Goal: Find specific page/section: Find specific page/section

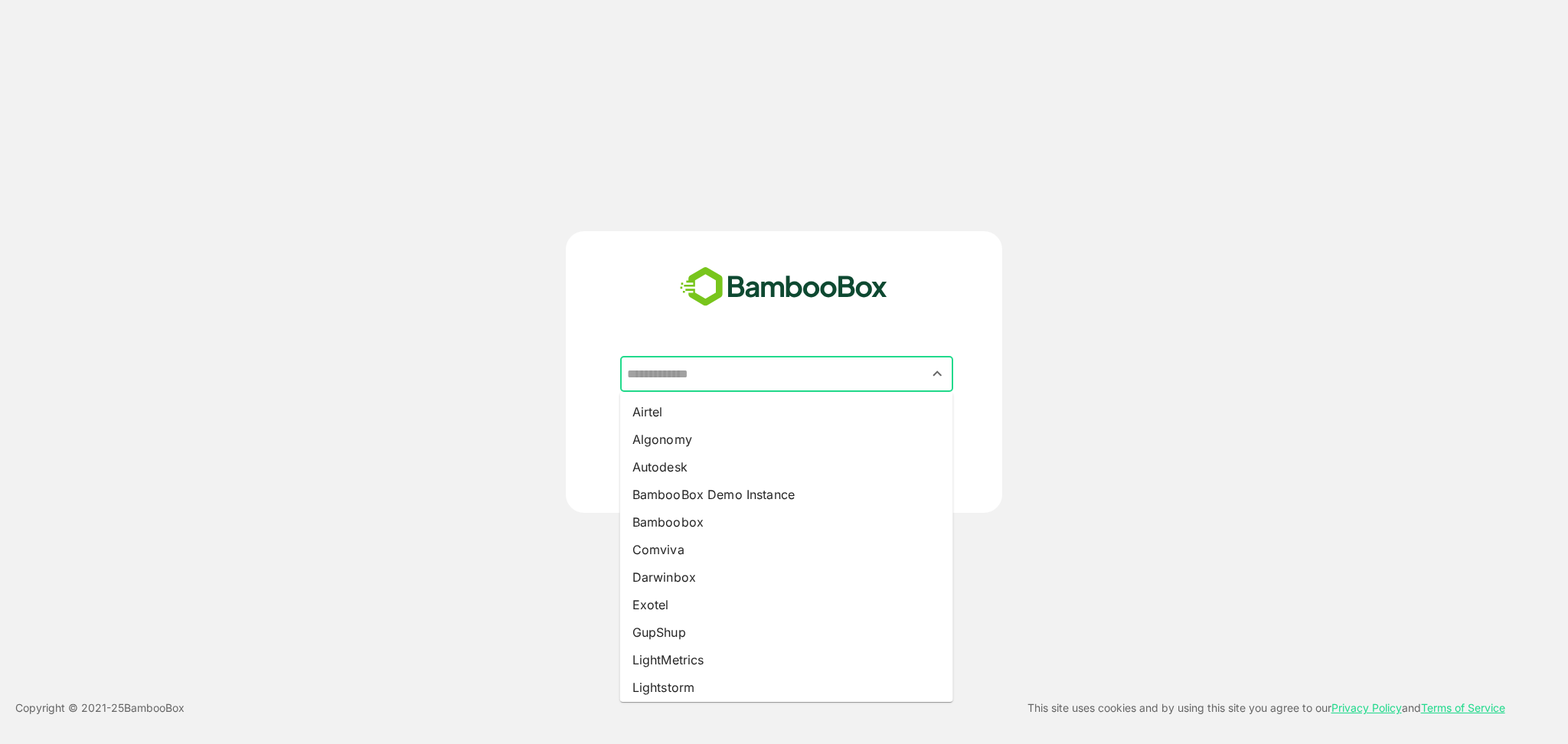
click at [739, 382] on input "text" at bounding box center [787, 374] width 327 height 29
click at [711, 435] on li "Algonomy" at bounding box center [786, 440] width 333 height 28
type input "********"
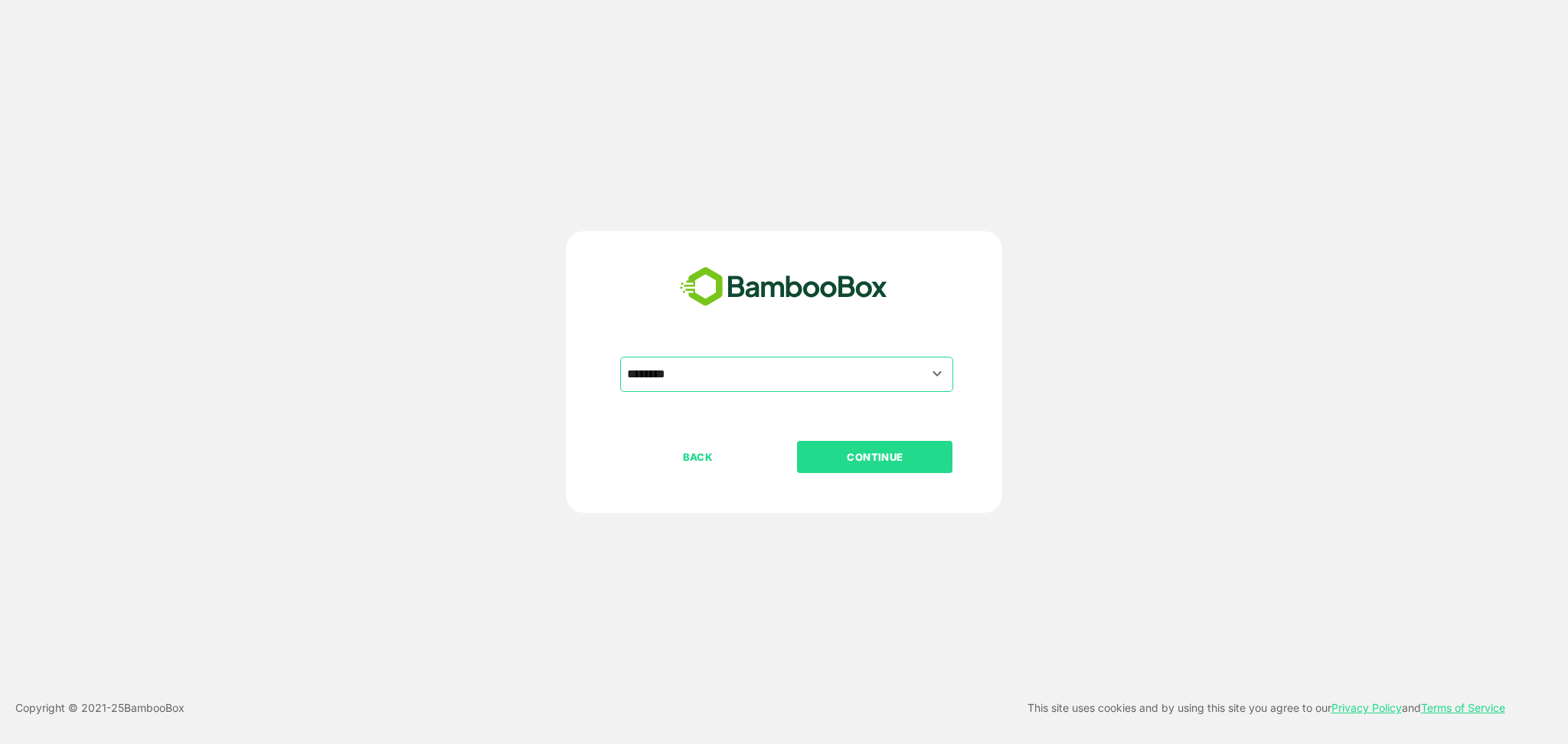
click at [802, 459] on p "CONTINUE" at bounding box center [875, 456] width 153 height 17
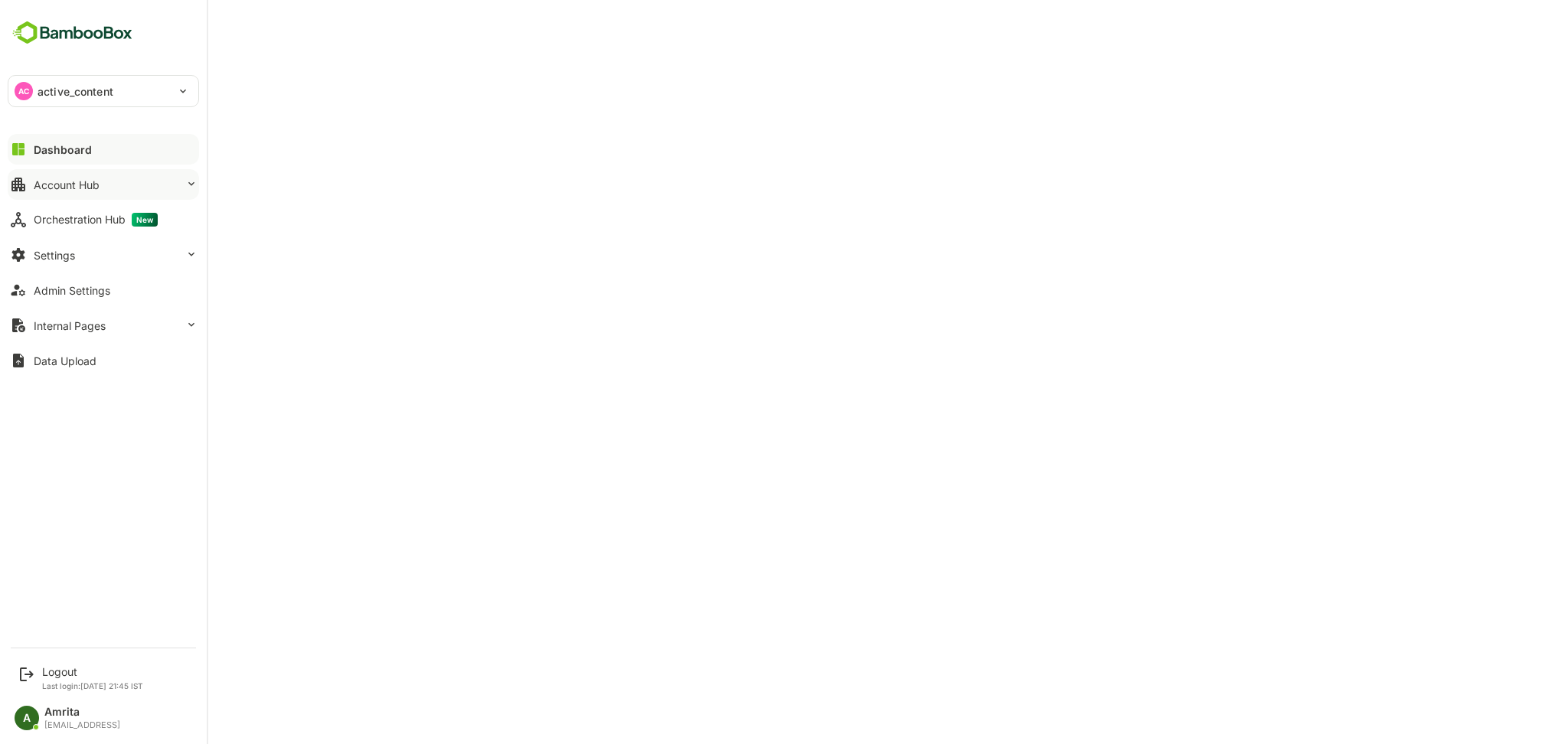
click at [90, 183] on div "Account Hub" at bounding box center [67, 184] width 66 height 13
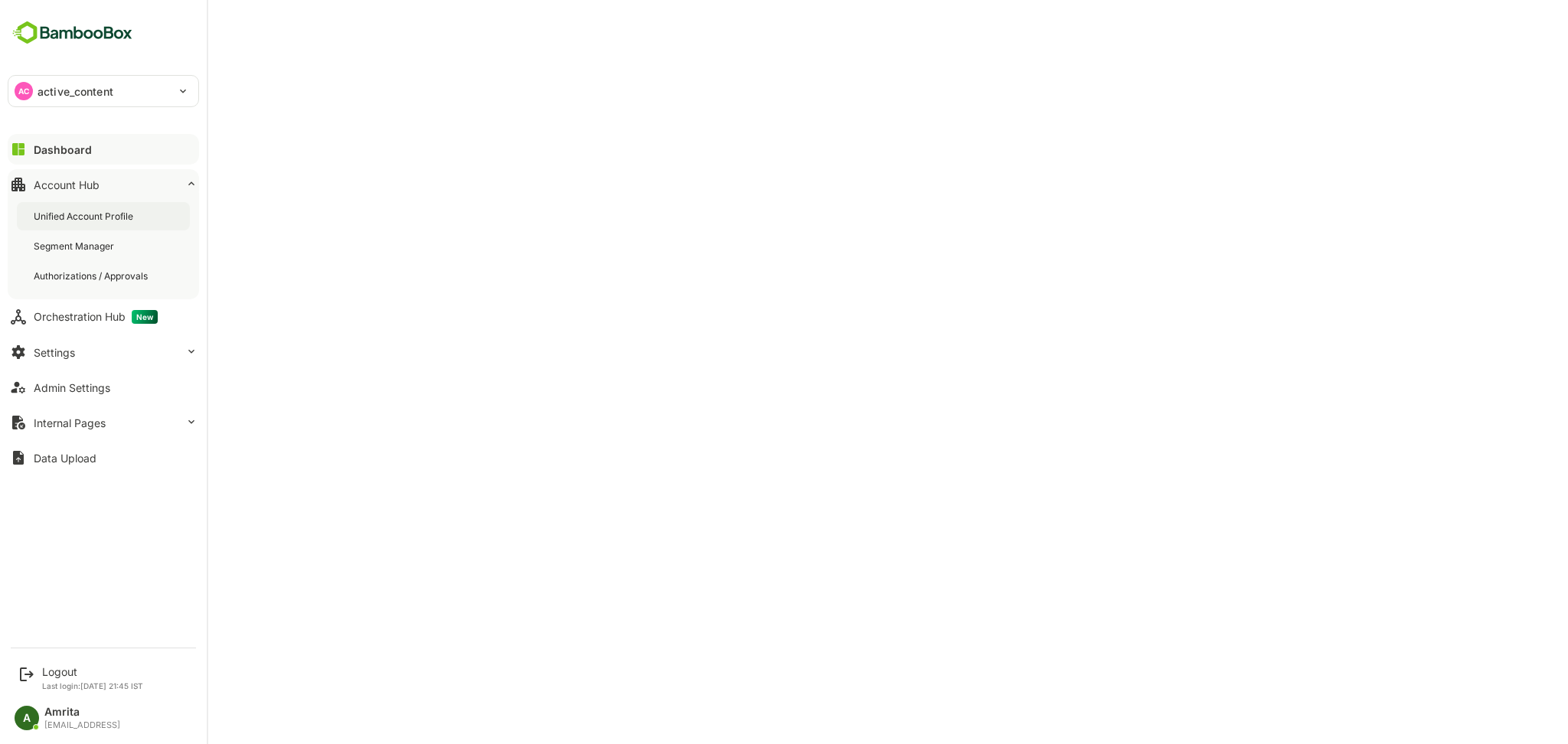
click at [105, 222] on div "Unified Account Profile" at bounding box center [85, 216] width 103 height 13
click at [102, 383] on div "Admin Settings" at bounding box center [72, 388] width 76 height 13
